Goal: Navigation & Orientation: Find specific page/section

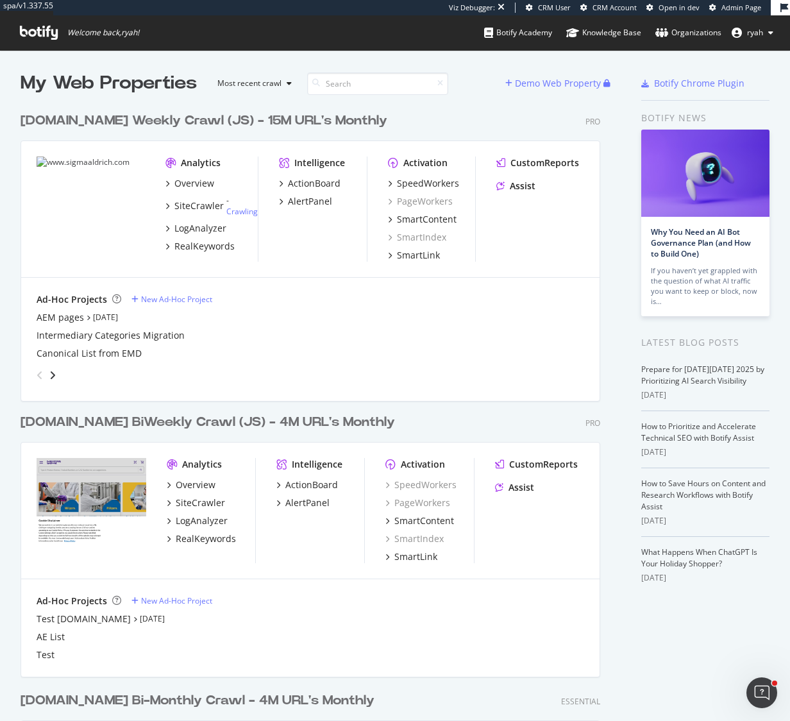
click at [183, 121] on div "[DOMAIN_NAME] Weekly Crawl (JS) - 15M URL's Monthly" at bounding box center [204, 121] width 367 height 19
